Goal: Task Accomplishment & Management: Use online tool/utility

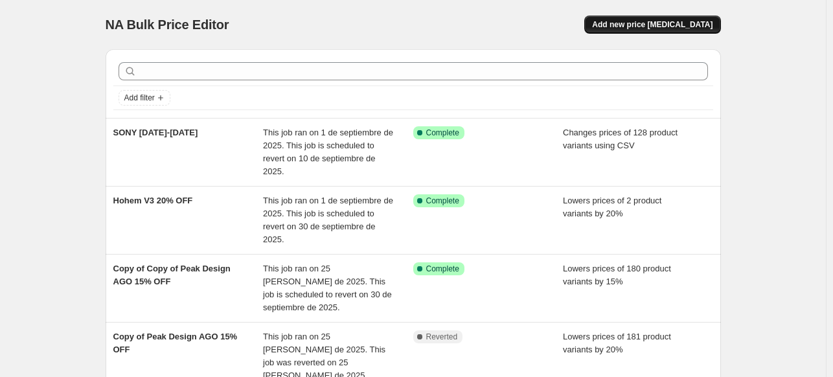
click at [656, 23] on span "Add new price [MEDICAL_DATA]" at bounding box center [652, 24] width 121 height 10
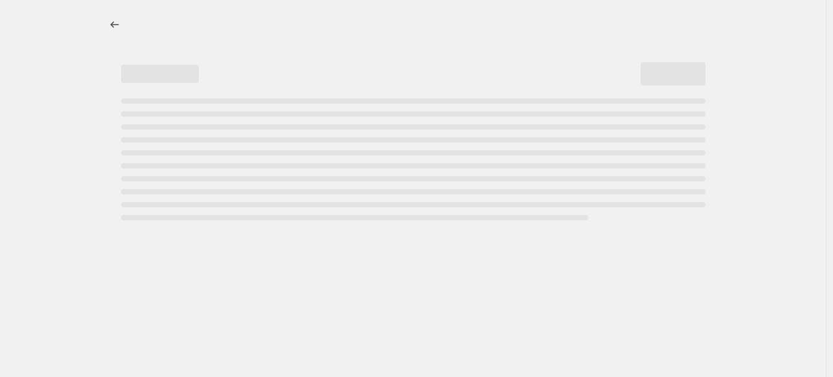
select select "percentage"
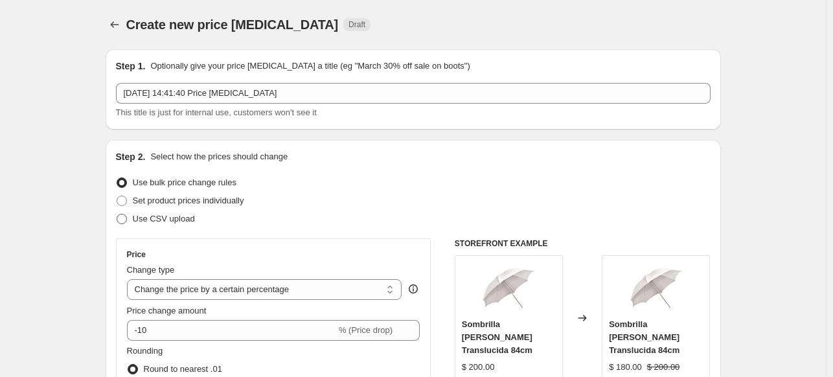
click at [160, 218] on span "Use CSV upload" at bounding box center [164, 219] width 62 height 10
click at [117, 214] on input "Use CSV upload" at bounding box center [117, 214] width 1 height 1
radio input "true"
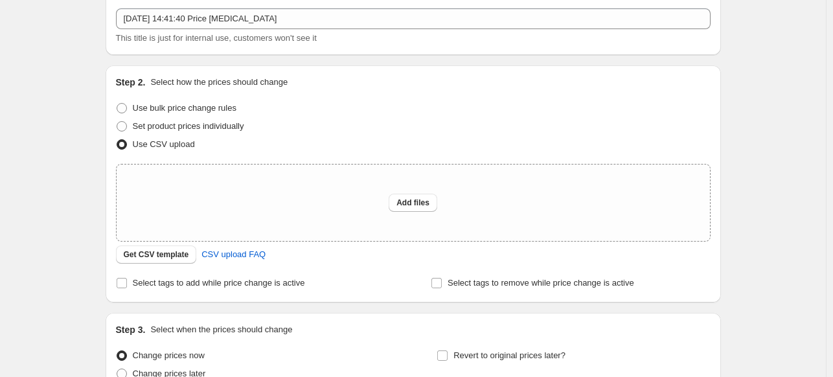
scroll to position [86, 0]
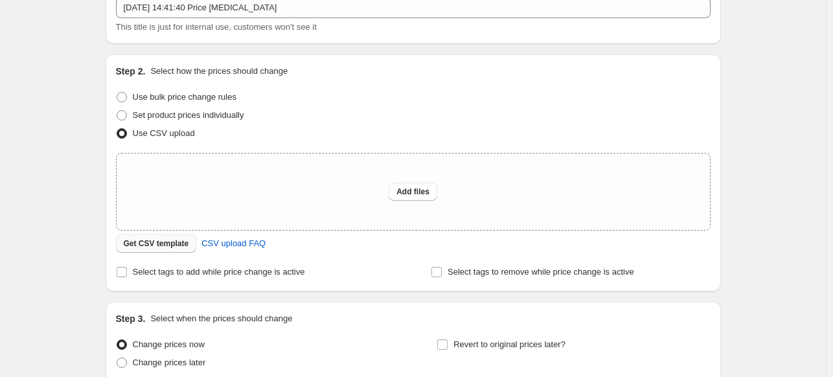
click at [156, 248] on span "Get CSV template" at bounding box center [156, 243] width 65 height 10
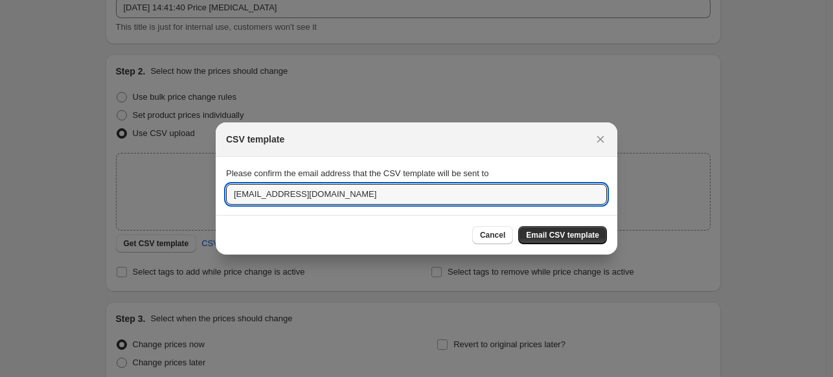
drag, startPoint x: 256, startPoint y: 197, endPoint x: 187, endPoint y: 210, distance: 70.5
type input "mfernanda@profoto.com.mx"
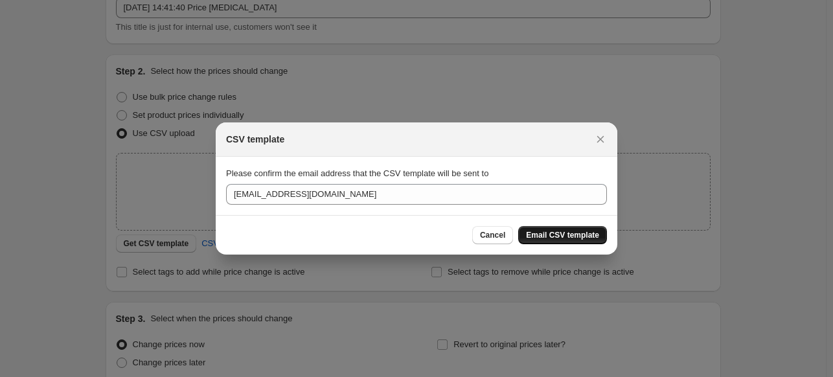
click at [548, 229] on button "Email CSV template" at bounding box center [562, 235] width 89 height 18
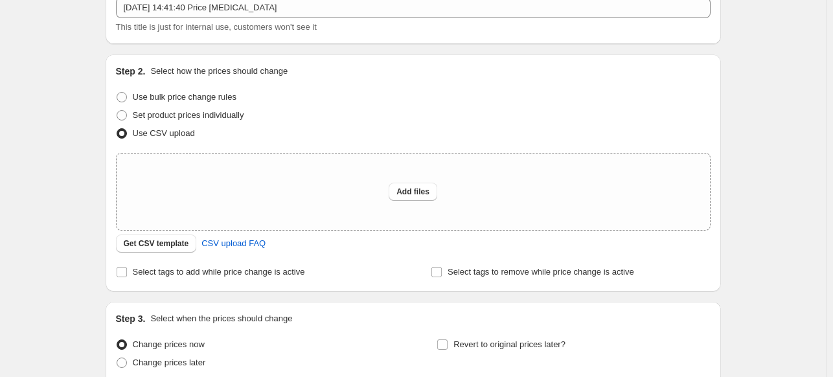
drag, startPoint x: 741, startPoint y: 141, endPoint x: 805, endPoint y: 118, distance: 67.4
click at [805, 118] on div "Create new price change job. This page is ready Create new price change job Dra…" at bounding box center [413, 203] width 826 height 578
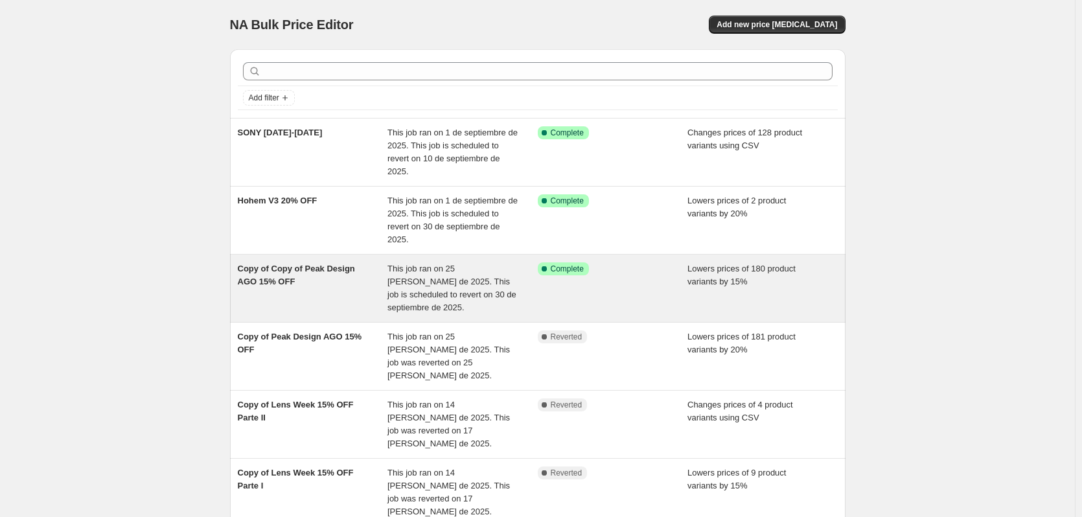
click at [364, 314] on div "Copy of Copy of Peak Design AGO 15% OFF This job ran on 25 [PERSON_NAME] de 202…" at bounding box center [538, 288] width 616 height 67
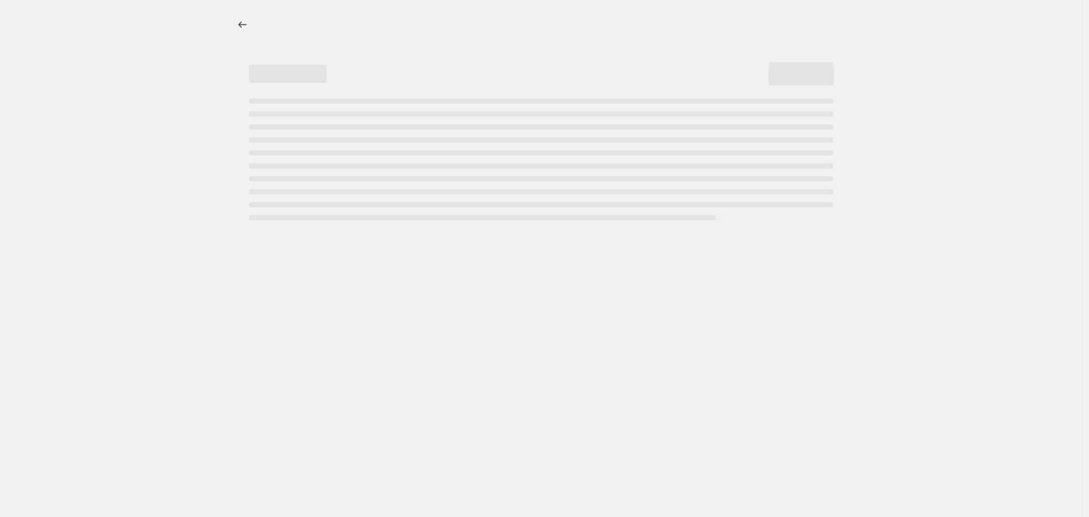
select select "percentage"
select select "vendor"
select select "inventory_quantity"
select select ">"
select select "tag"
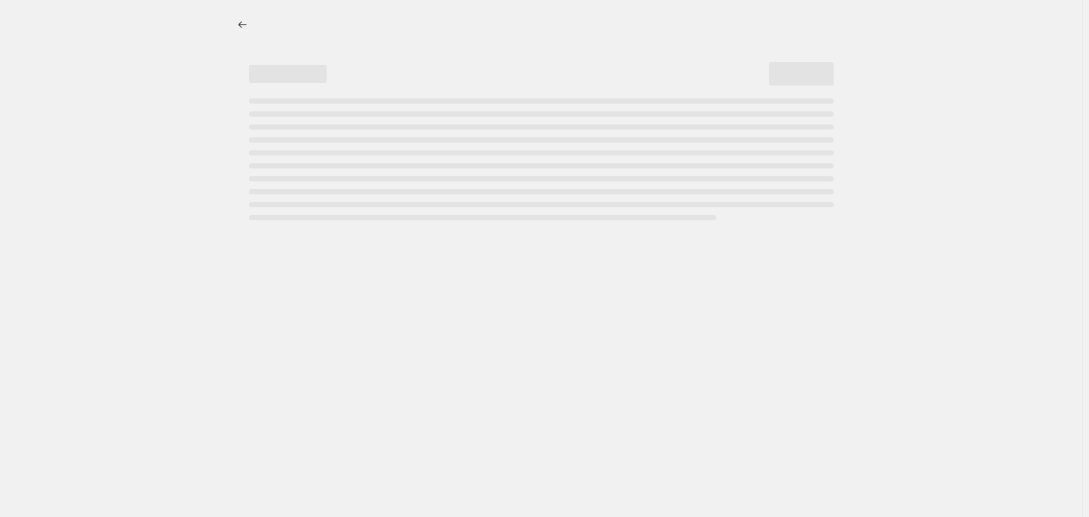
select select "not_equal"
select select "tag"
select select "not_equal"
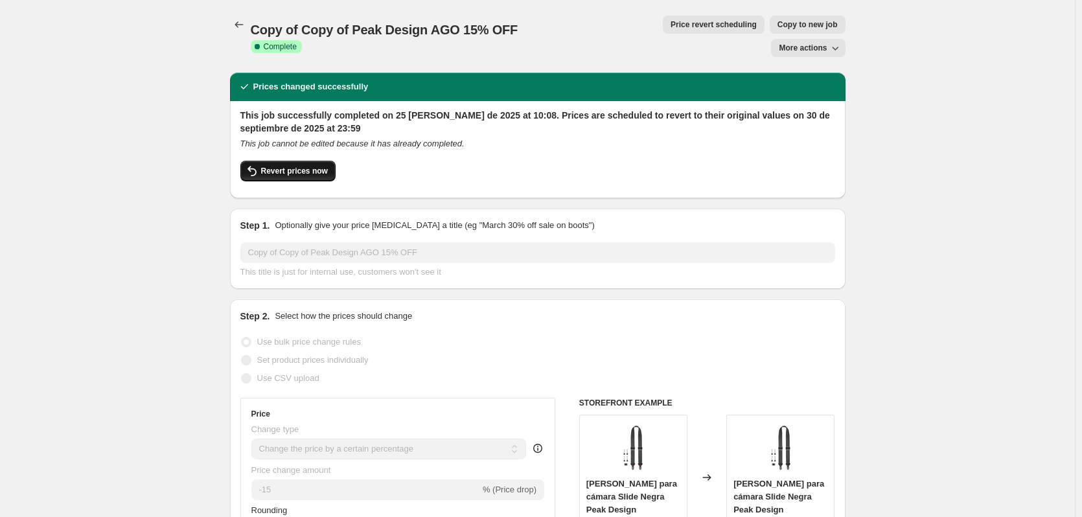
click at [327, 166] on span "Revert prices now" at bounding box center [294, 171] width 67 height 10
checkbox input "false"
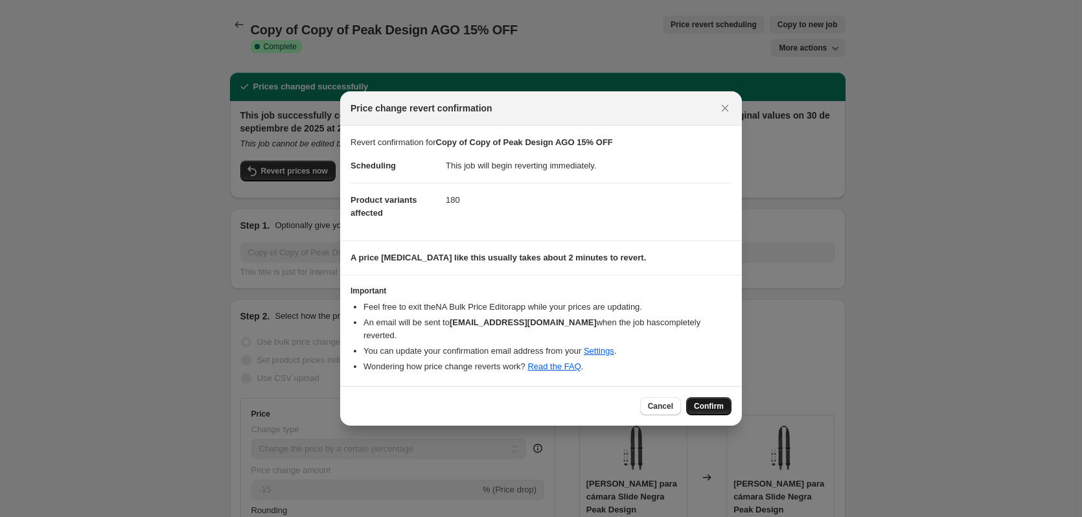
click at [705, 401] on span "Confirm" at bounding box center [709, 406] width 30 height 10
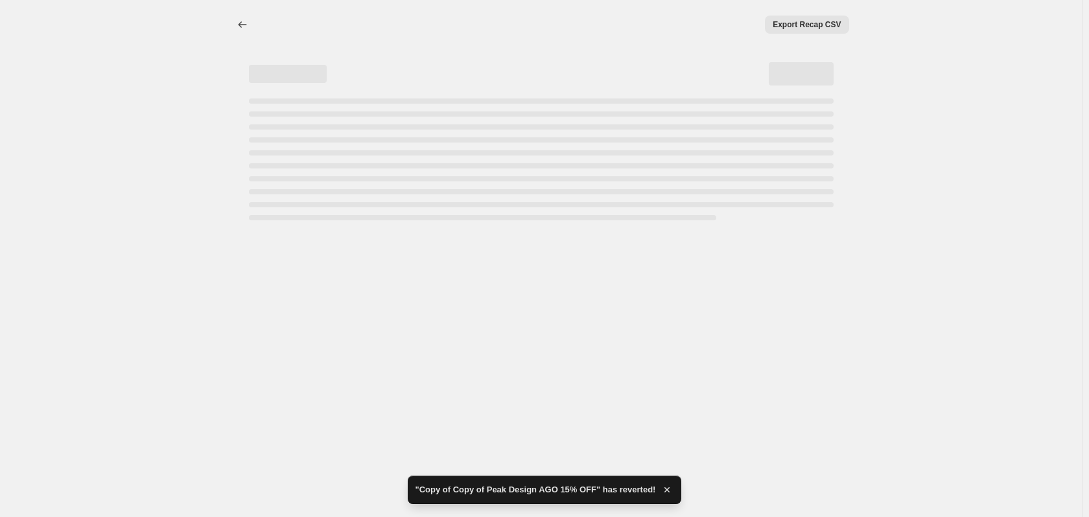
select select "percentage"
select select "vendor"
select select "inventory_quantity"
select select ">"
select select "tag"
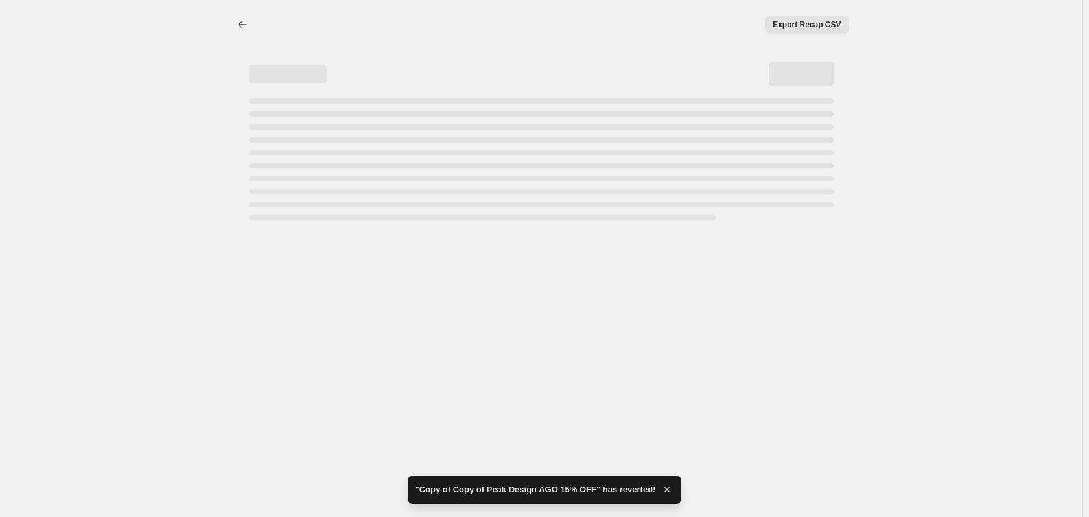
select select "not_equal"
select select "tag"
select select "not_equal"
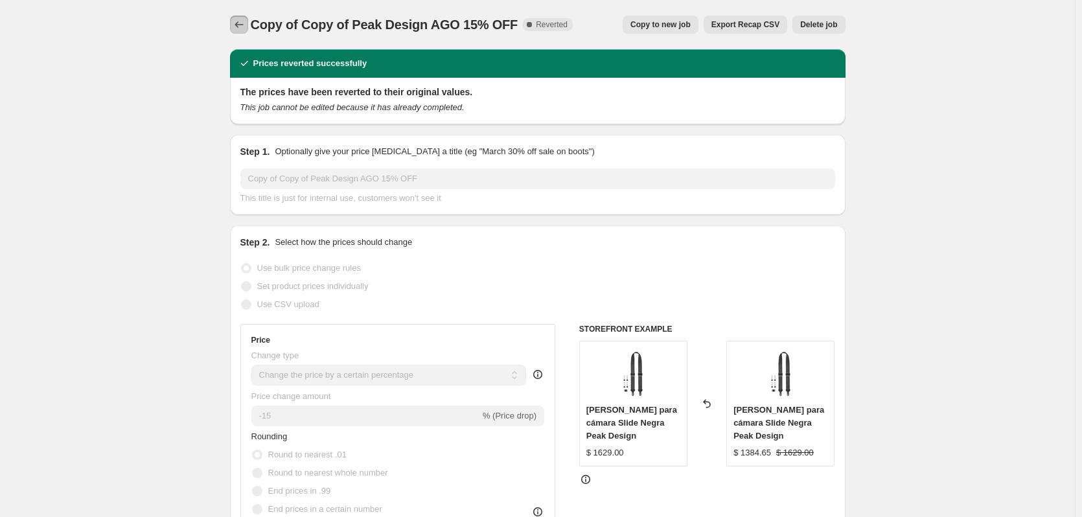
click at [248, 24] on button "Price change jobs" at bounding box center [239, 25] width 18 height 18
